Goal: Complete application form: Complete application form

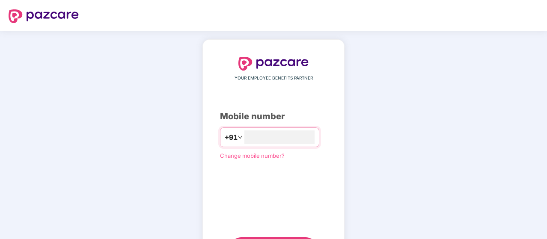
type input "**********"
click at [327, 172] on div "**********" at bounding box center [273, 157] width 107 height 200
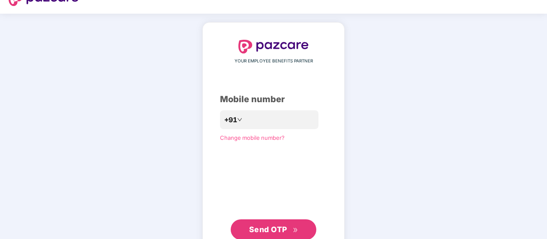
scroll to position [34, 0]
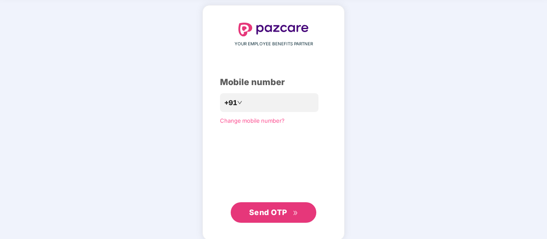
click at [289, 211] on span "Send OTP" at bounding box center [273, 213] width 49 height 12
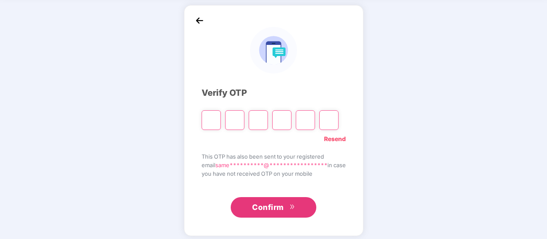
type input "*"
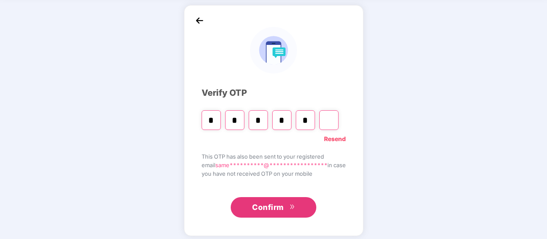
type input "*"
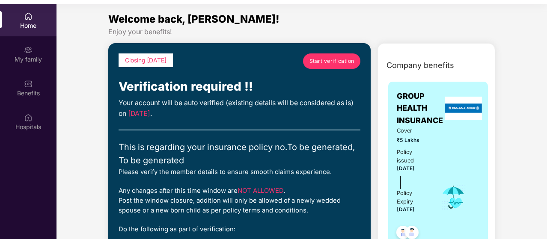
scroll to position [48, 0]
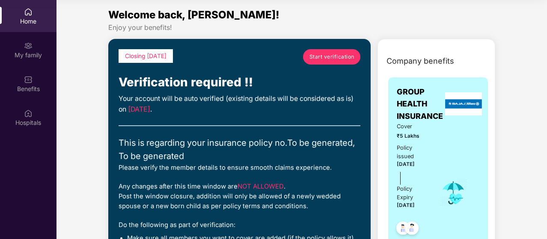
click at [318, 99] on div "Your account will be auto verified (existing details will be considered as is) …" at bounding box center [240, 104] width 242 height 21
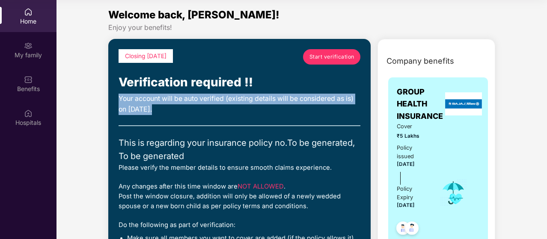
click at [318, 99] on div "Your account will be auto verified (existing details will be considered as is) …" at bounding box center [240, 104] width 242 height 21
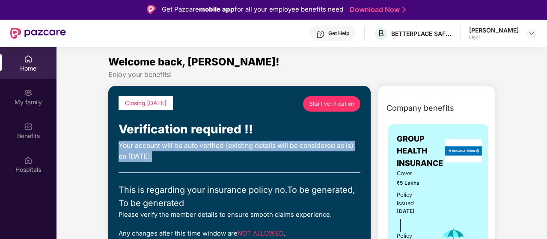
scroll to position [0, 0]
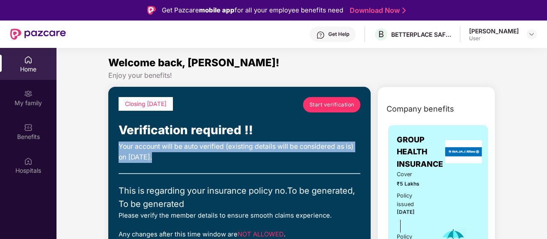
click at [321, 100] on link "Start verification" at bounding box center [331, 104] width 57 height 15
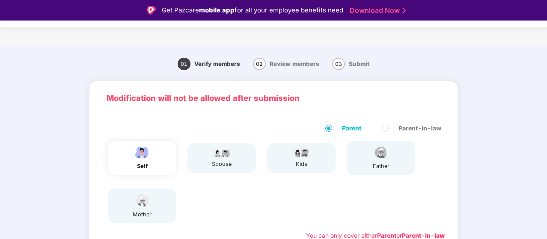
click at [234, 223] on div "self spouse kids father mother" at bounding box center [273, 181] width 349 height 89
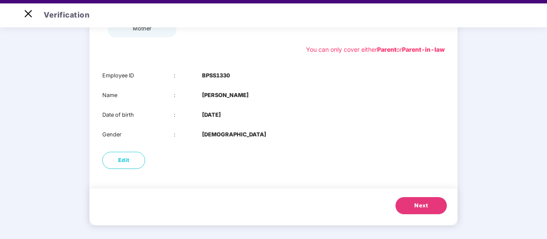
scroll to position [21, 0]
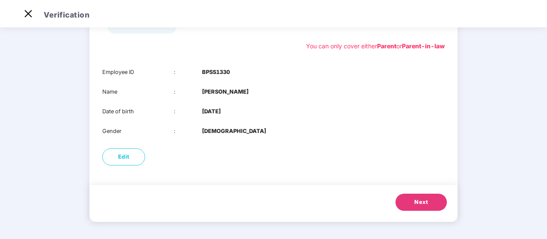
click at [408, 202] on button "Next" at bounding box center [420, 202] width 51 height 17
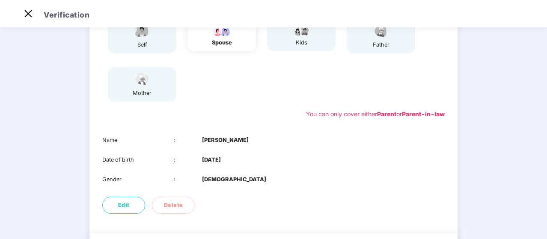
scroll to position [149, 0]
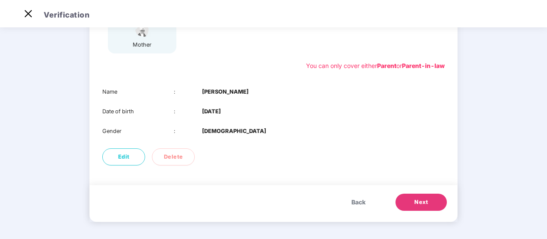
click at [421, 206] on span "Next" at bounding box center [421, 202] width 14 height 9
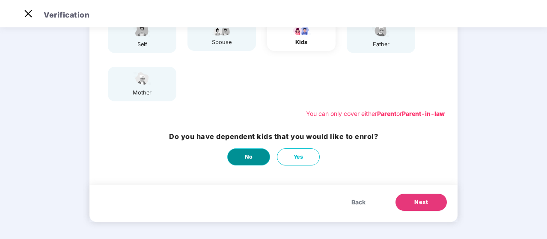
click at [241, 160] on button "No" at bounding box center [248, 156] width 43 height 17
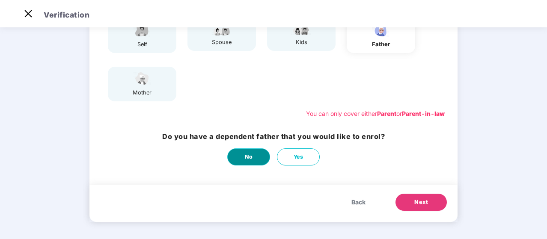
scroll to position [0, 0]
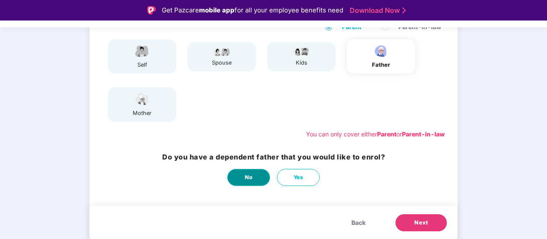
click at [251, 176] on span "No" at bounding box center [249, 177] width 8 height 9
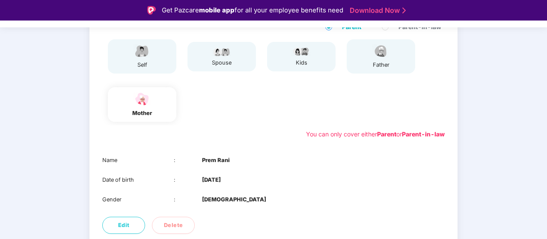
click at [258, 168] on div "Name : Prem Rani Date of birth : 06 Aug 1960 Gender : FEMALE" at bounding box center [273, 180] width 368 height 65
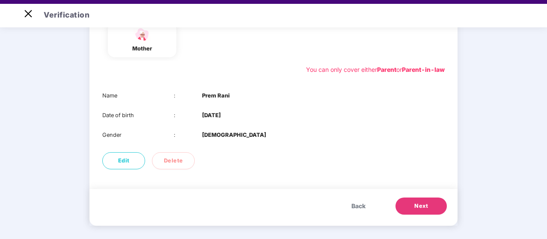
scroll to position [21, 0]
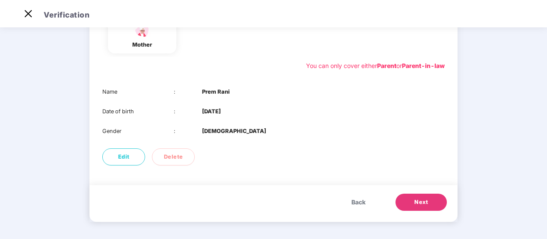
click at [419, 199] on span "Next" at bounding box center [421, 202] width 14 height 9
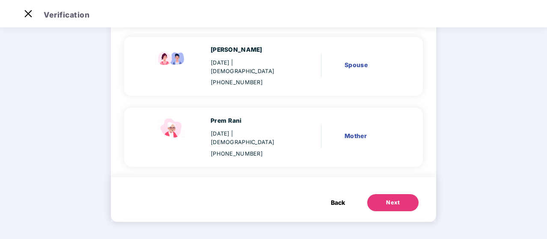
scroll to position [121, 0]
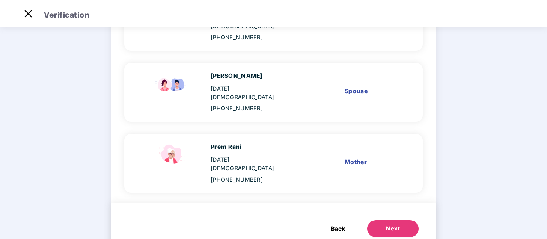
click at [425, 148] on div "Sameer Dhingra 21 Sept 1992 | Male +919992366460 Self Niyati Sood 11 Oct 1991 |…" at bounding box center [274, 90] width 326 height 223
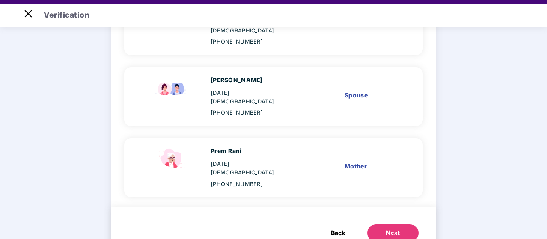
scroll to position [17, 0]
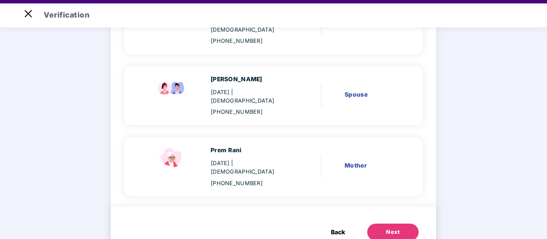
click at [386, 228] on div "Next" at bounding box center [393, 232] width 14 height 9
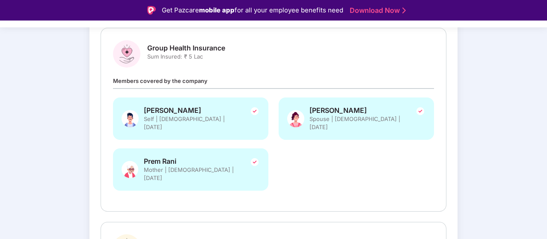
click at [453, 148] on div "Review and Submit Details once submitted, cannot be changed Group Health Insura…" at bounding box center [273, 165] width 368 height 405
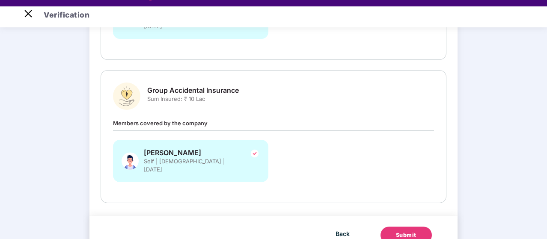
scroll to position [21, 0]
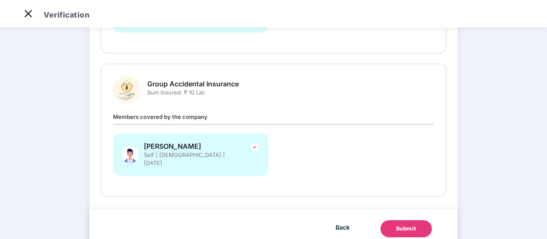
click at [403, 225] on div "Submit" at bounding box center [406, 229] width 21 height 9
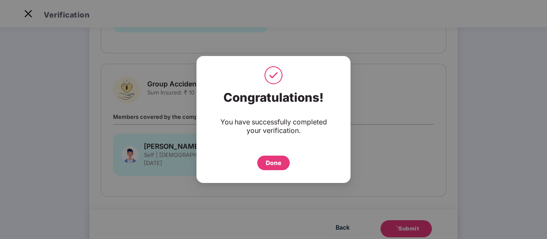
click at [274, 160] on div "Done" at bounding box center [273, 162] width 15 height 9
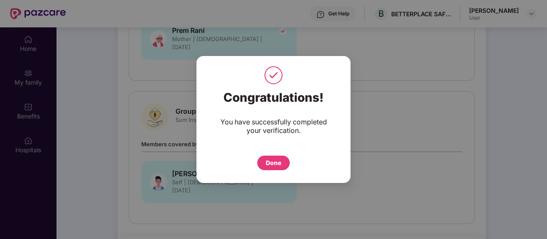
scroll to position [48, 0]
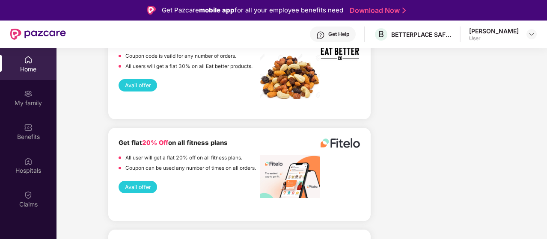
scroll to position [1575, 0]
